Goal: Information Seeking & Learning: Learn about a topic

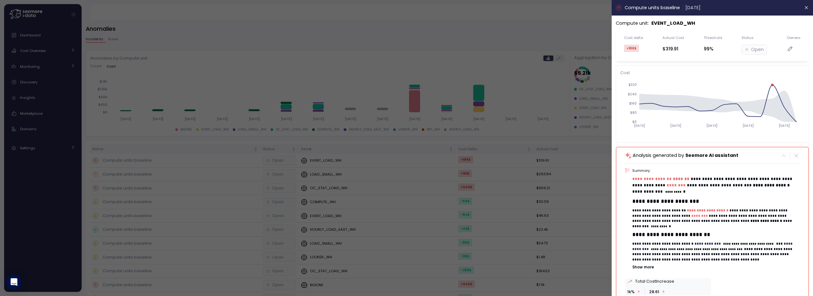
click at [546, 128] on div at bounding box center [406, 148] width 813 height 296
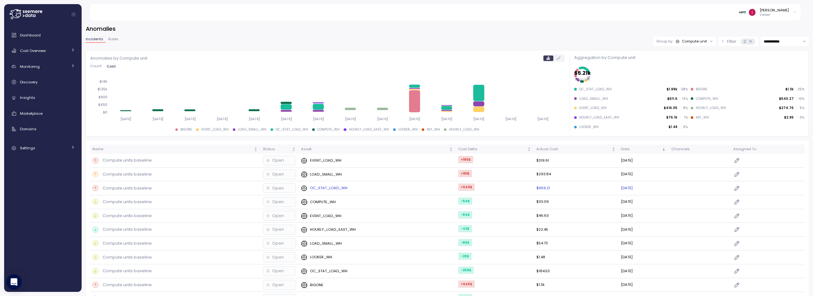
click at [349, 188] on div "OC_STAT_LOAD_WH" at bounding box center [377, 188] width 152 height 6
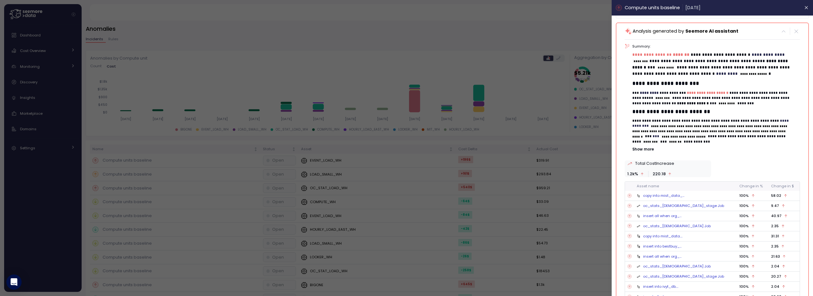
scroll to position [116, 0]
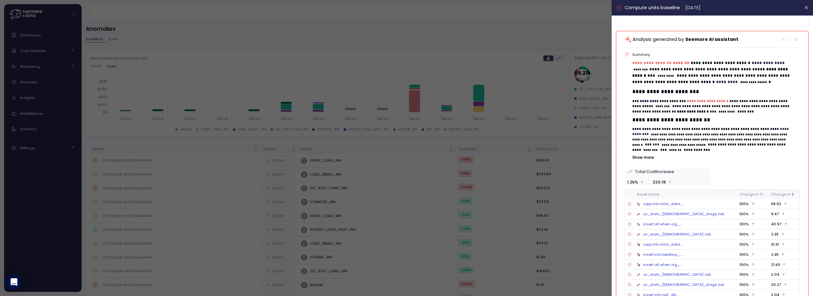
click at [639, 158] on p "Show more" at bounding box center [715, 157] width 167 height 5
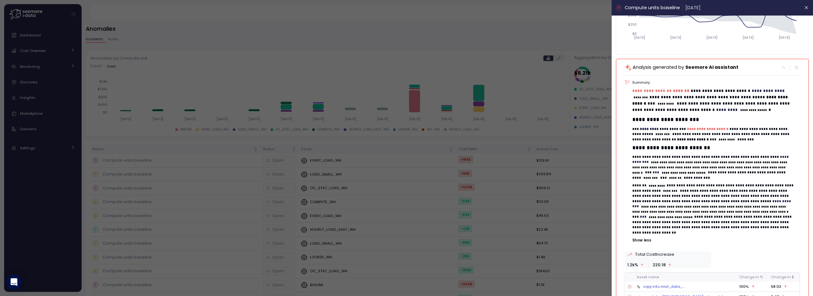
scroll to position [75, 0]
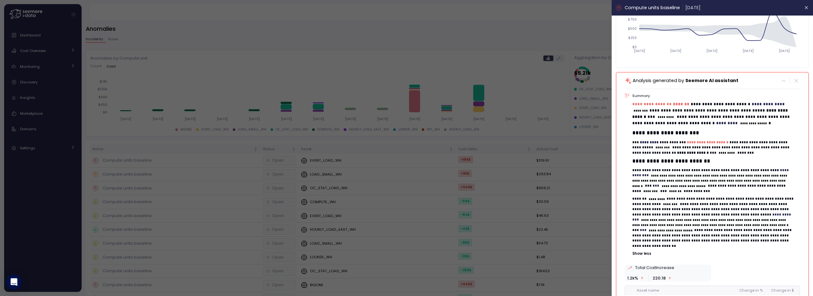
click at [542, 49] on div at bounding box center [406, 148] width 813 height 296
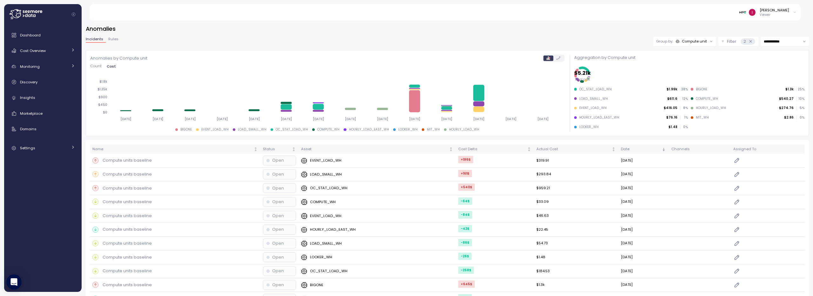
click at [699, 43] on div "Compute unit" at bounding box center [693, 41] width 25 height 5
click at [683, 55] on p "Account" at bounding box center [680, 55] width 16 height 5
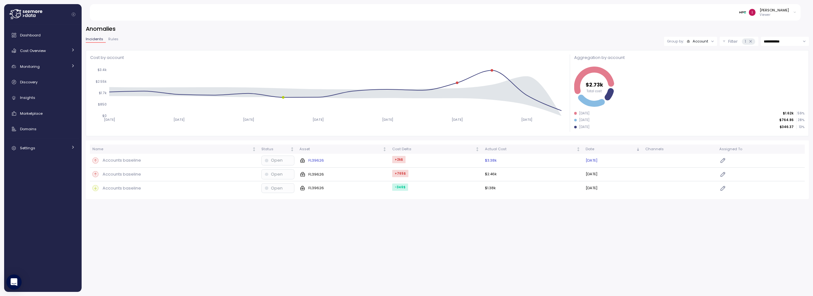
click at [183, 161] on div "Accounts baseline" at bounding box center [174, 160] width 164 height 6
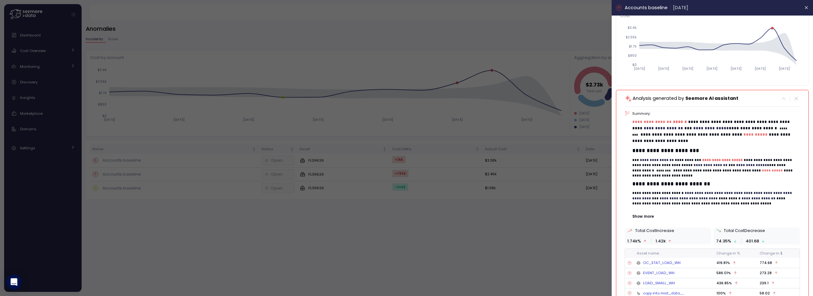
scroll to position [64, 0]
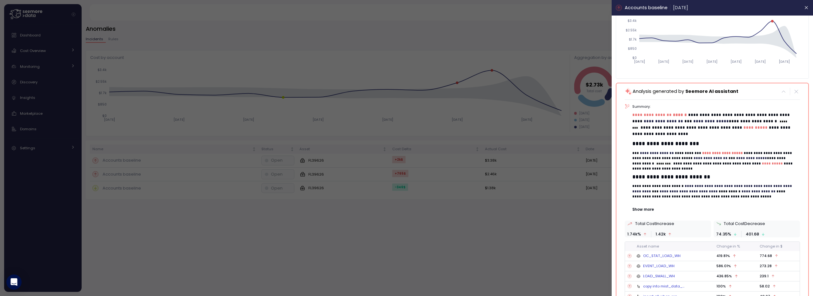
click at [640, 212] on p "Show more" at bounding box center [715, 209] width 167 height 5
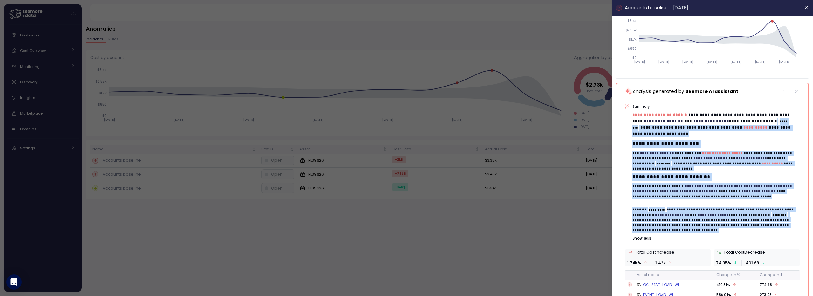
drag, startPoint x: 765, startPoint y: 119, endPoint x: 790, endPoint y: 235, distance: 118.6
click at [790, 235] on div "**********" at bounding box center [715, 172] width 167 height 137
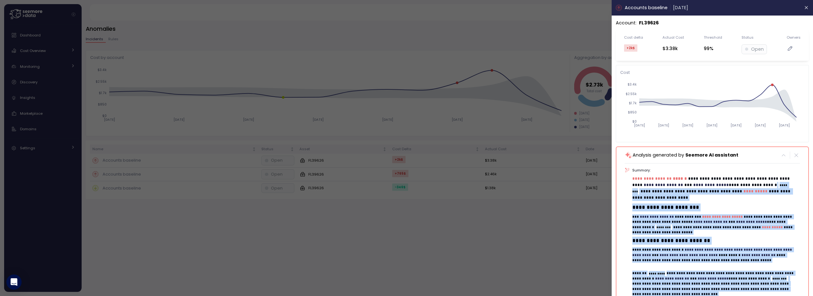
scroll to position [0, 0]
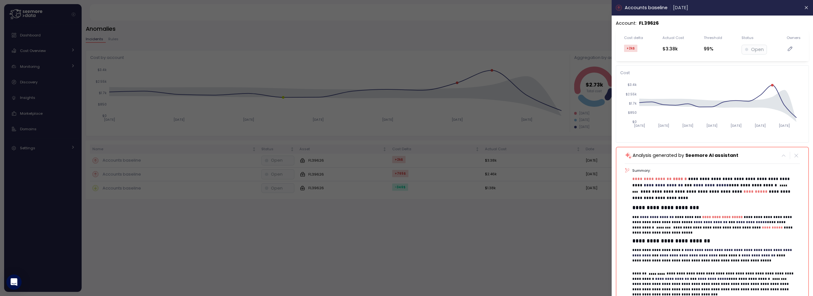
click at [496, 209] on div at bounding box center [406, 148] width 813 height 296
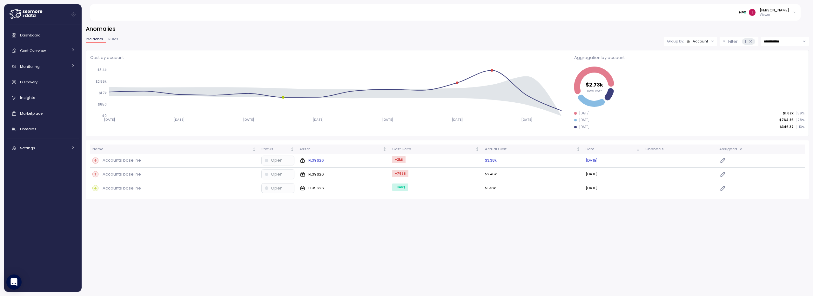
click at [352, 161] on div "FL39626" at bounding box center [342, 161] width 87 height 6
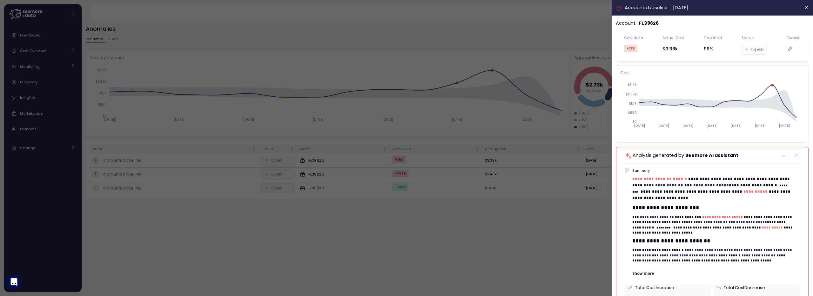
drag, startPoint x: 447, startPoint y: 255, endPoint x: 417, endPoint y: 226, distance: 40.8
click at [446, 255] on div at bounding box center [406, 148] width 813 height 296
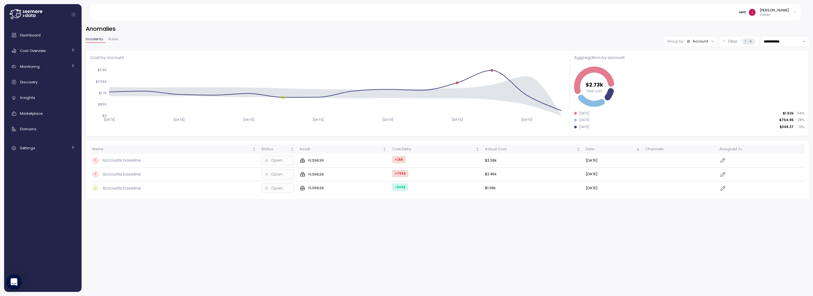
click at [699, 40] on div "Account" at bounding box center [700, 41] width 16 height 5
click at [696, 66] on p "Compute unit" at bounding box center [695, 65] width 25 height 5
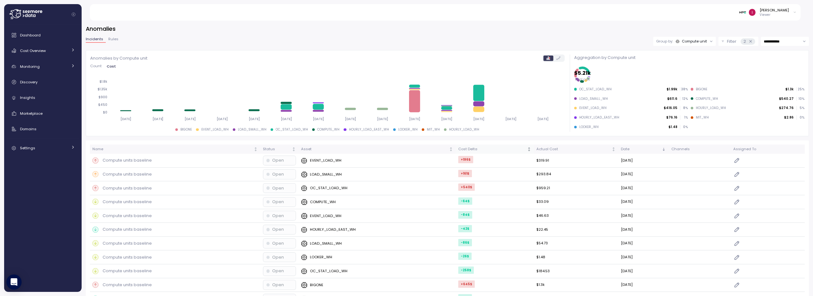
click at [458, 151] on div "Cost Delta" at bounding box center [491, 150] width 67 height 6
click at [134, 160] on p "Compute units baseline" at bounding box center [127, 160] width 49 height 6
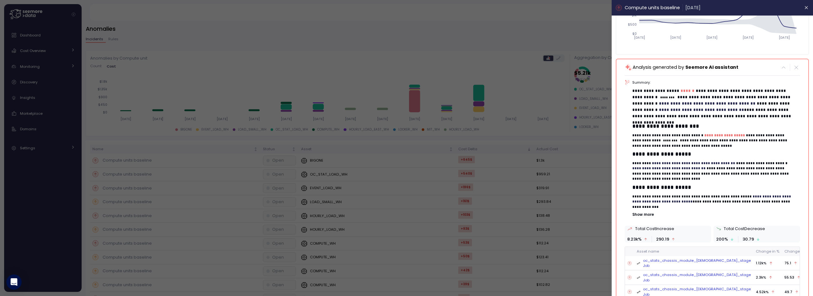
scroll to position [146, 0]
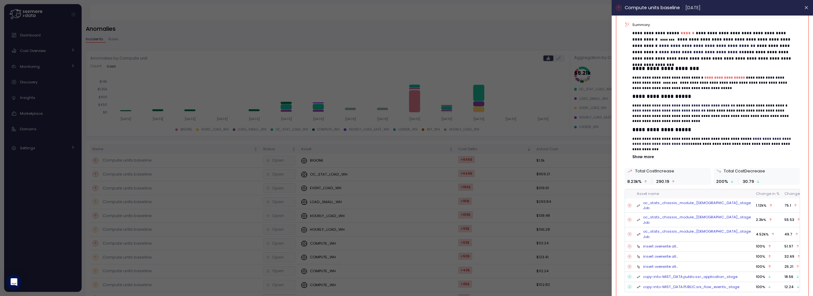
click at [536, 96] on div at bounding box center [406, 148] width 813 height 296
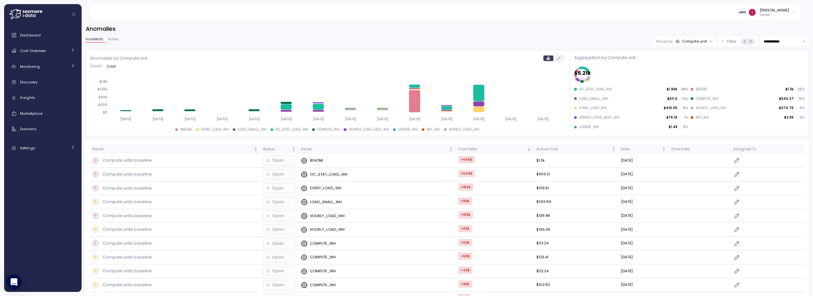
click at [691, 41] on div "Compute unit" at bounding box center [693, 41] width 25 height 5
click at [687, 57] on p "Account" at bounding box center [680, 55] width 16 height 5
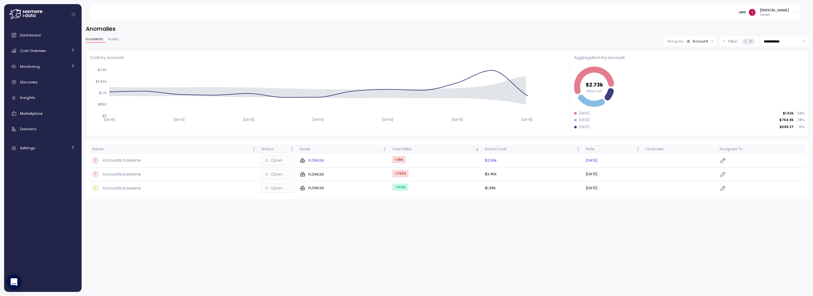
click at [178, 163] on div "Accounts baseline" at bounding box center [174, 160] width 164 height 6
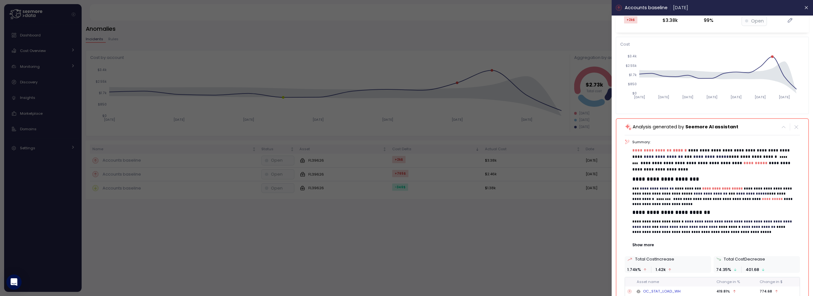
scroll to position [119, 0]
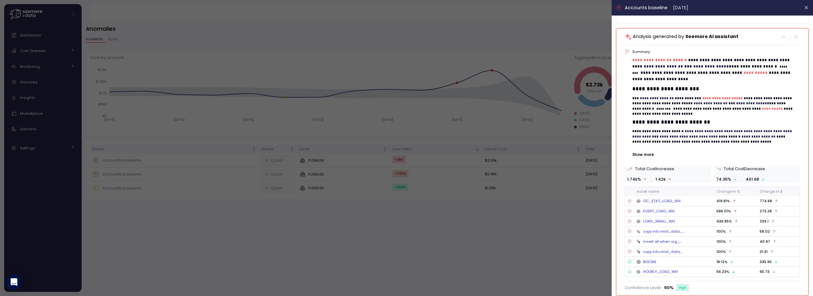
click at [460, 51] on div at bounding box center [406, 148] width 813 height 296
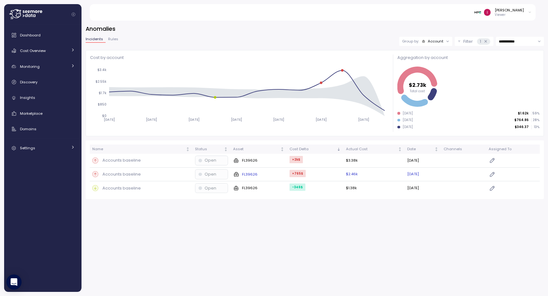
click at [129, 176] on p "Accounts baseline" at bounding box center [122, 174] width 38 height 6
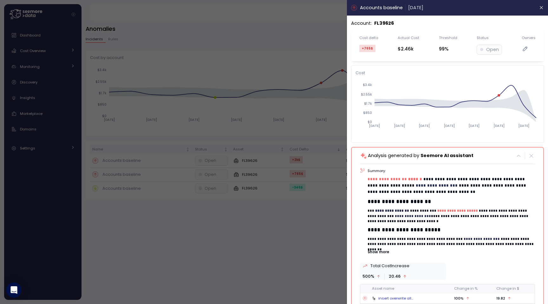
click at [419, 190] on p "**********" at bounding box center [451, 185] width 167 height 19
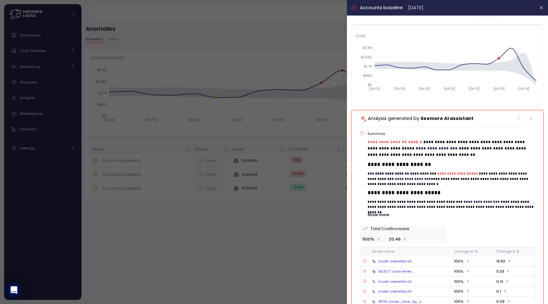
scroll to position [36, 0]
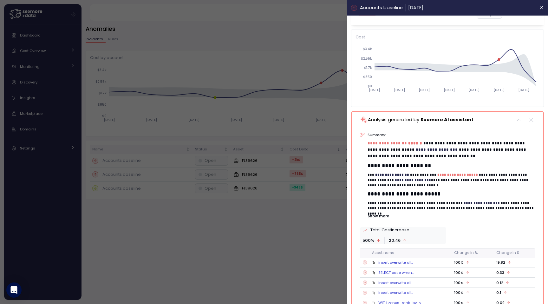
click at [379, 215] on p "Show more" at bounding box center [451, 216] width 167 height 5
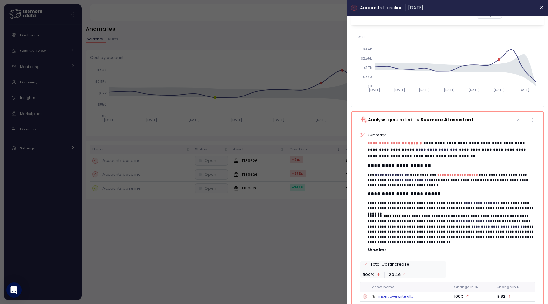
click at [408, 211] on div "**********" at bounding box center [451, 192] width 167 height 120
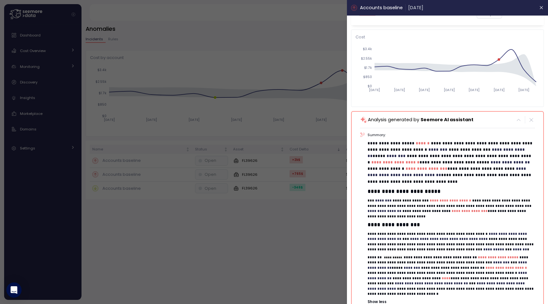
click at [297, 224] on div at bounding box center [274, 152] width 548 height 304
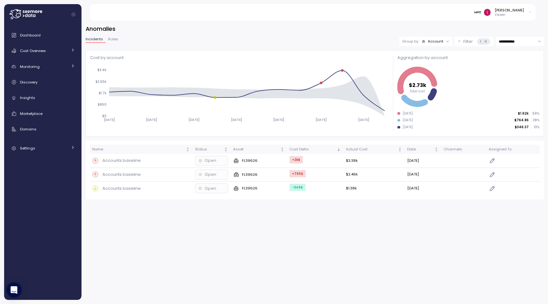
click at [468, 43] on p "Filter" at bounding box center [469, 41] width 10 height 6
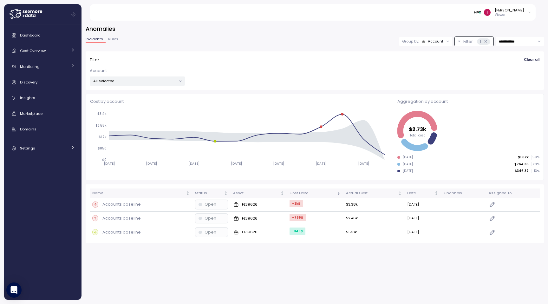
click at [431, 41] on div "Account" at bounding box center [436, 41] width 16 height 5
click at [428, 64] on p "Compute unit" at bounding box center [431, 65] width 25 height 5
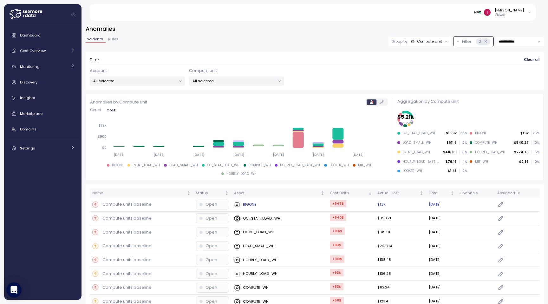
click at [119, 205] on p "Compute units baseline" at bounding box center [127, 204] width 49 height 6
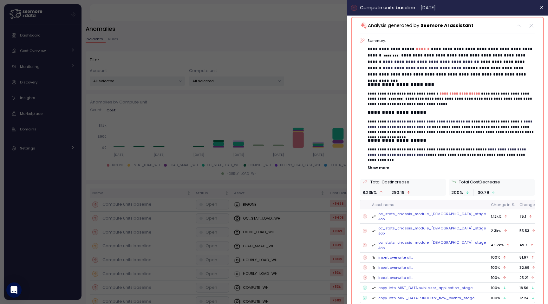
scroll to position [130, 0]
click at [305, 55] on div at bounding box center [274, 152] width 548 height 304
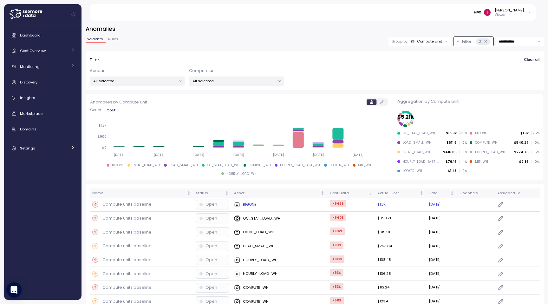
click at [105, 202] on p "Compute units baseline" at bounding box center [127, 204] width 49 height 6
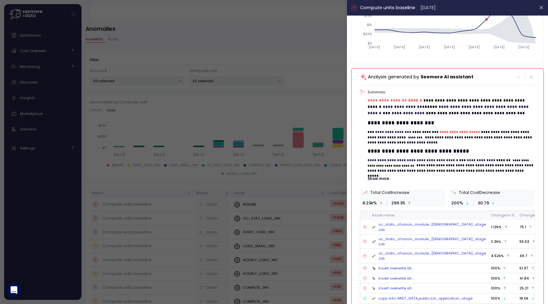
scroll to position [83, 0]
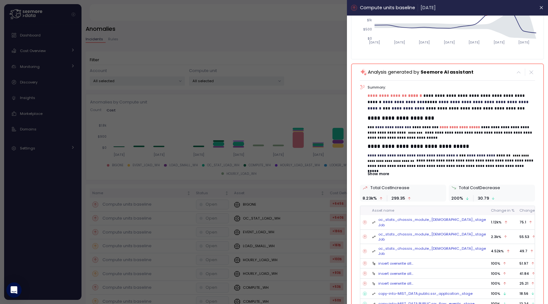
click at [381, 174] on p "Show more" at bounding box center [451, 173] width 167 height 5
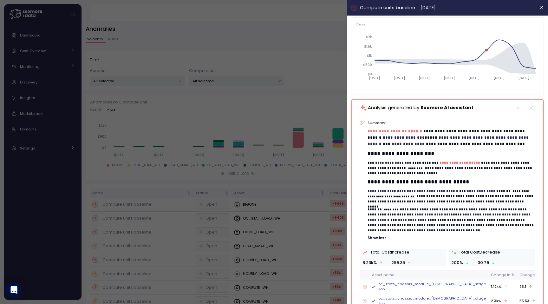
scroll to position [47, 0]
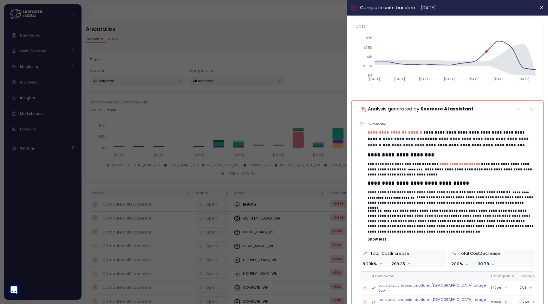
click at [378, 238] on p "Show less" at bounding box center [451, 239] width 167 height 5
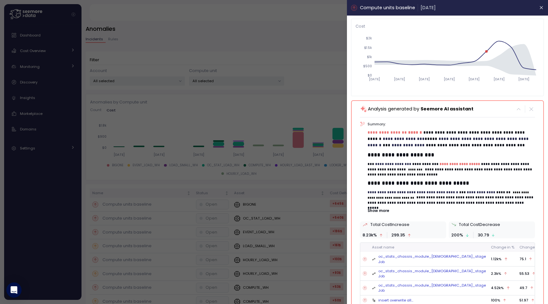
click at [383, 208] on p "Show more" at bounding box center [451, 210] width 167 height 5
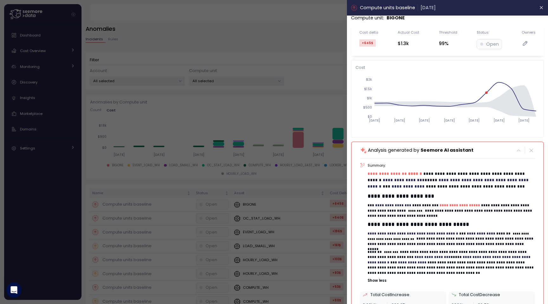
scroll to position [0, 0]
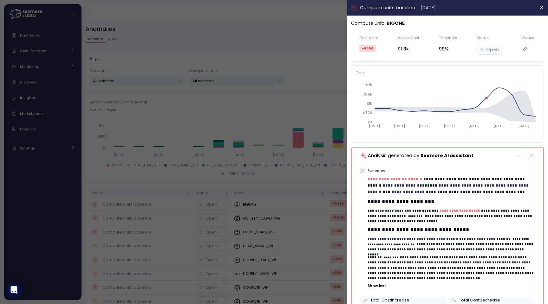
click at [291, 53] on div at bounding box center [274, 152] width 548 height 304
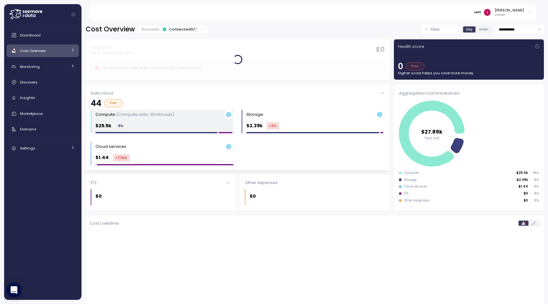
click at [117, 120] on div "Compute (Compute units, Workloads) $25.5k 0 %" at bounding box center [165, 122] width 138 height 24
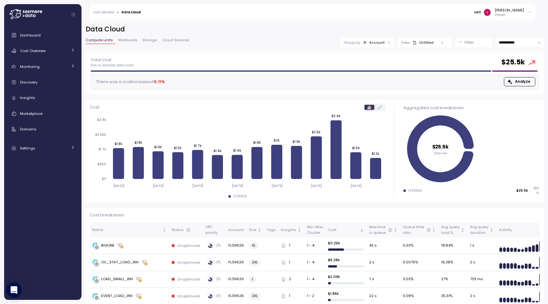
scroll to position [15, 0]
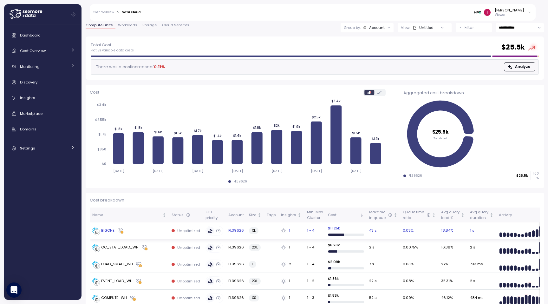
click at [109, 229] on div "BIGONE" at bounding box center [107, 231] width 13 height 6
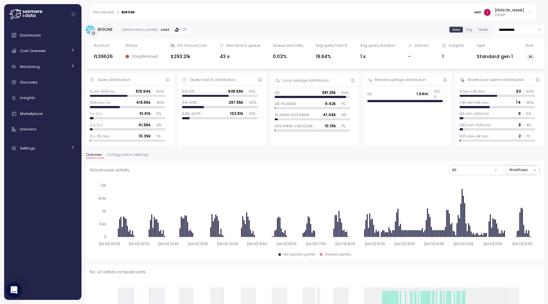
click at [135, 156] on span "Configuration settings" at bounding box center [128, 154] width 42 height 3
